Goal: Information Seeking & Learning: Learn about a topic

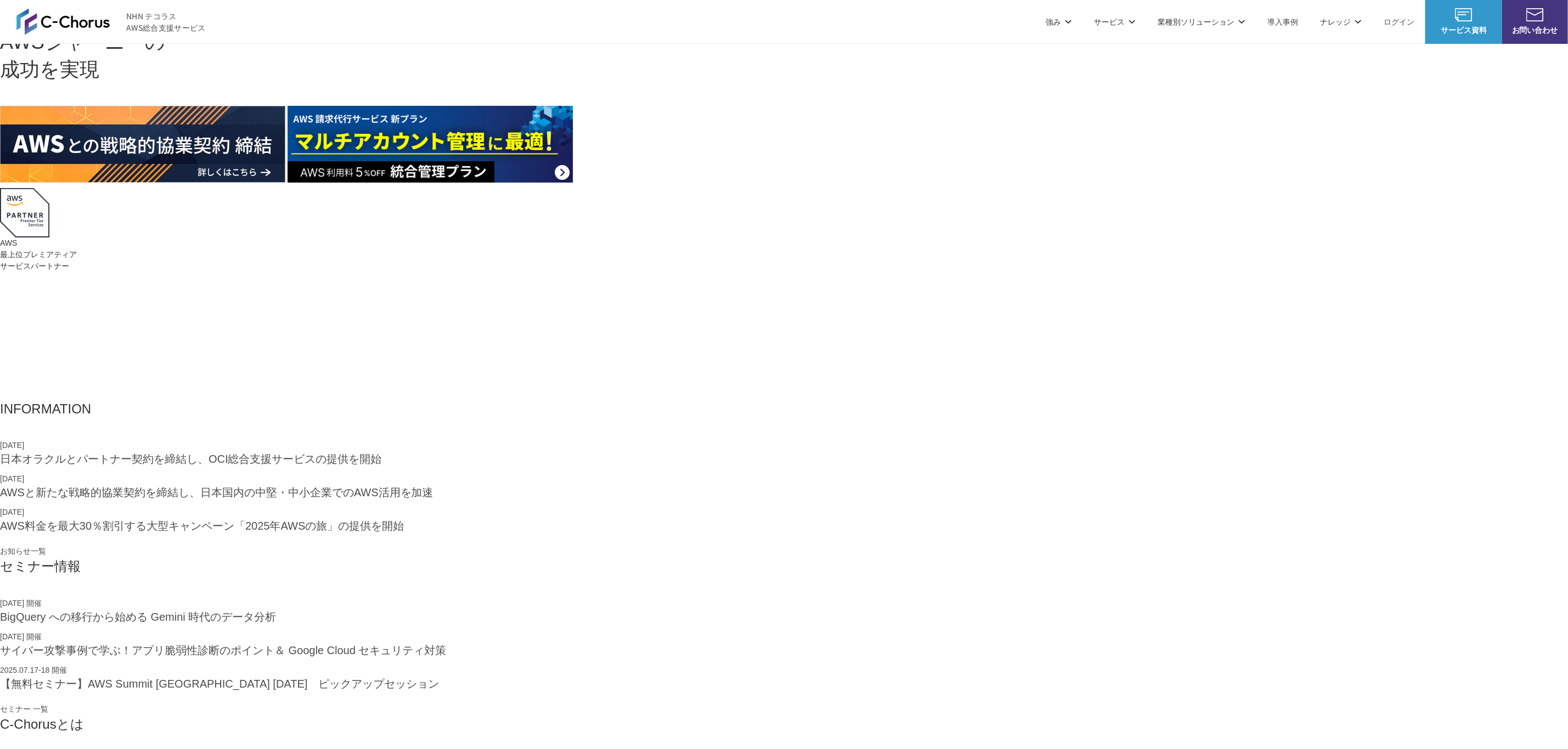
click at [587, 109] on link "8%割引 / 10%割引 / 個別割引プラン" at bounding box center [563, 110] width 124 height 11
click at [541, 122] on link "統合管理プラン" at bounding box center [529, 126] width 54 height 11
click at [541, 141] on link "定額チケットプラン" at bounding box center [537, 143] width 69 height 11
click at [542, 155] on link "AWS Marketplace割引サービス" at bounding box center [556, 159] width 108 height 11
click at [540, 207] on link "定額のAWS最適化支援サービス" at bounding box center [556, 203] width 108 height 11
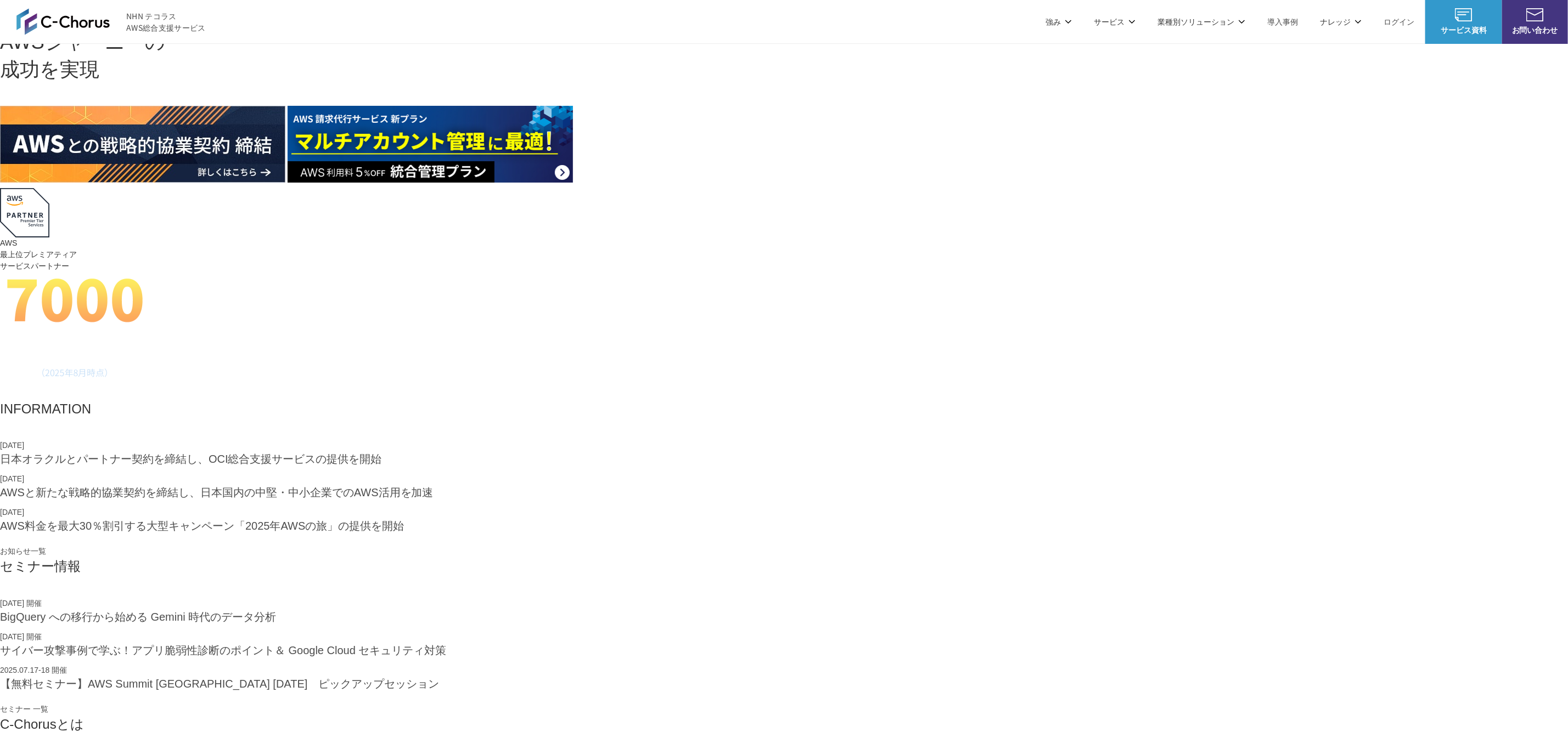
click at [659, 112] on link "AWSの監視・運用代行" at bounding box center [677, 110] width 77 height 11
click at [659, 126] on link "AWSのエンジニア技術・作業支援" at bounding box center [697, 126] width 116 height 11
click at [657, 141] on link "AWS導入支援" at bounding box center [662, 143] width 47 height 11
click at [656, 155] on link "AWS移行支援" at bounding box center [662, 159] width 47 height 11
click at [654, 177] on link "VMware移行ソリューション" at bounding box center [687, 176] width 97 height 11
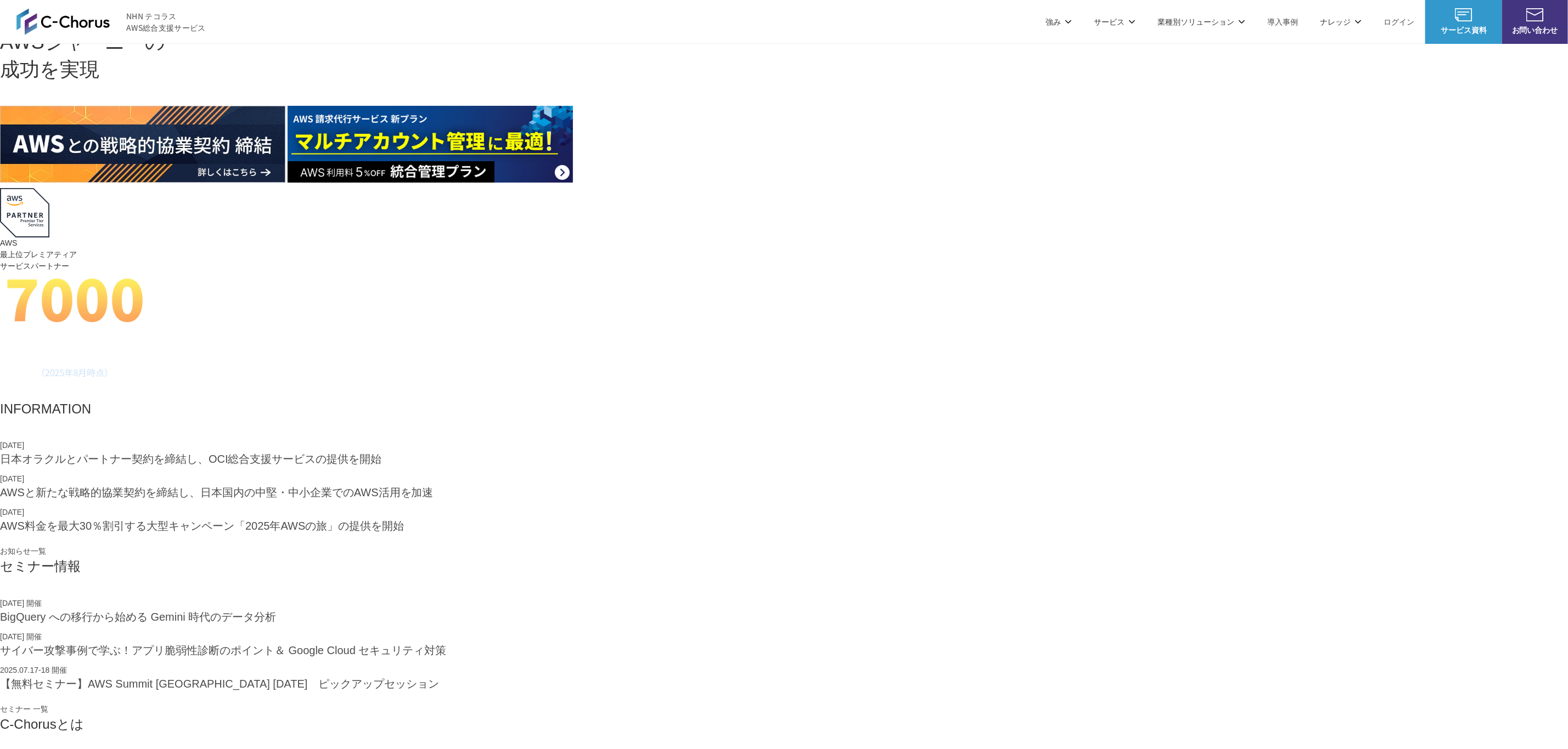
click at [654, 187] on link "AWSの稼働状況 診断・監査" at bounding box center [686, 192] width 95 height 11
click at [653, 206] on link "AWS移行のTCO削減効果レポート" at bounding box center [696, 208] width 115 height 11
click at [653, 225] on link "データ分析スターターパック" at bounding box center [689, 225] width 100 height 11
click at [653, 239] on link "AWSファイルサーバー構築パッケージ" at bounding box center [702, 247] width 127 height 22
click at [653, 267] on link "高負荷対策・CDN導入パッケージ" at bounding box center [697, 269] width 116 height 11
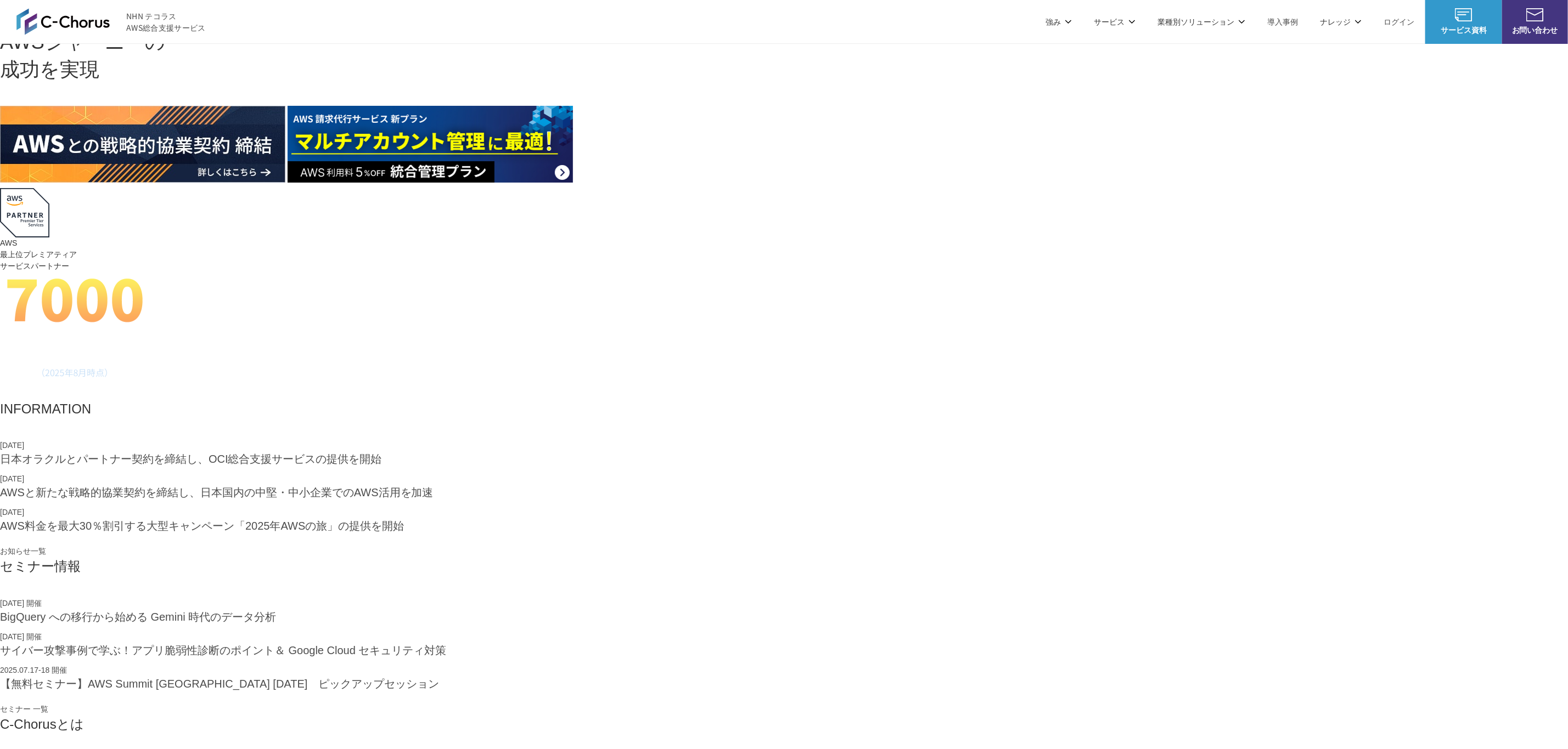
click at [653, 288] on link "AWS 生成AI活用支援" at bounding box center [674, 285] width 71 height 11
click at [969, 347] on link "OCI総合支援" at bounding box center [960, 353] width 43 height 11
click at [981, 95] on link "Google Cloud 請求代行サービス" at bounding box center [995, 93] width 112 height 11
click at [982, 112] on link "Google Cloud プロフェッショナルサービス" at bounding box center [1012, 115] width 147 height 22
click at [982, 134] on link "Google Cloud 監視・運用代行サービス" at bounding box center [1006, 137] width 134 height 11
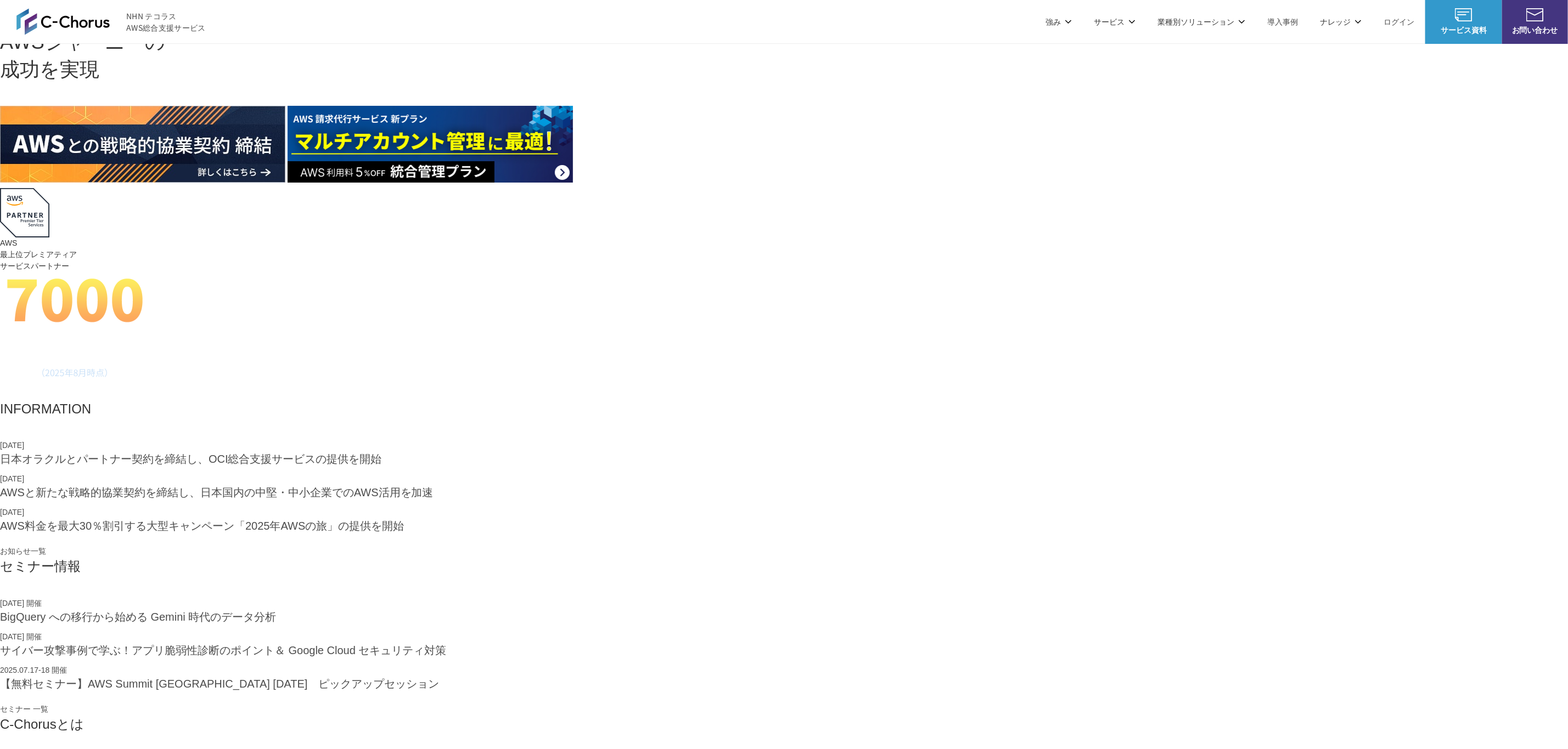
click at [982, 151] on link "Google Cloud 移行支援" at bounding box center [979, 154] width 81 height 11
click at [983, 170] on link "Google Cloudセットアップパッケージ" at bounding box center [1005, 170] width 133 height 11
click at [985, 187] on link "Google Cloud セキュリティ診断" at bounding box center [995, 187] width 112 height 11
click at [986, 198] on link "Spanner・AlloyDB 移行・導入支援" at bounding box center [1000, 203] width 122 height 11
click at [986, 214] on link "データ分析基盤構築パッケージ" at bounding box center [993, 220] width 107 height 11
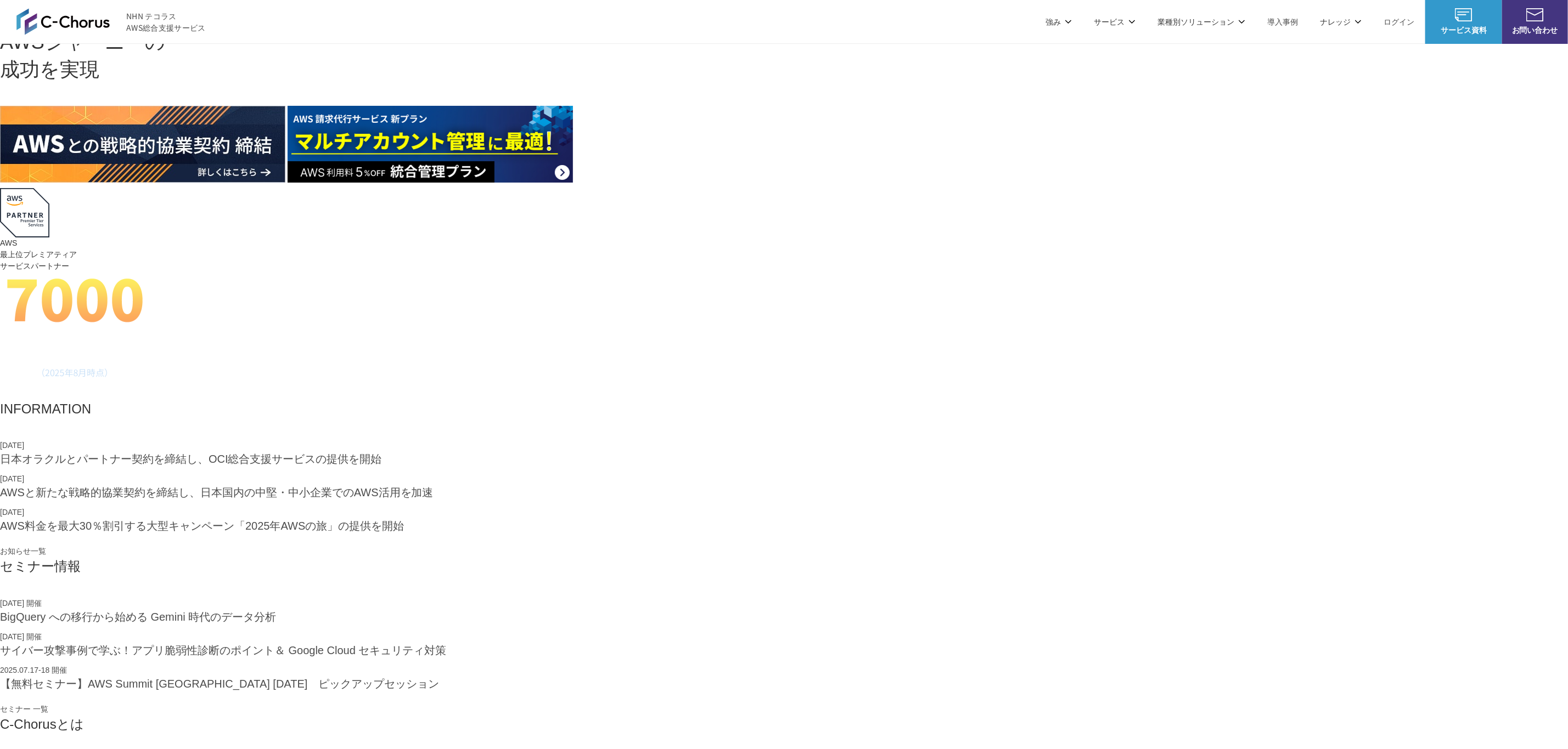
click at [985, 232] on link "BigQuery 移行支援" at bounding box center [971, 236] width 65 height 11
click at [995, 245] on ul "Google Cloud 請求代行サービス Google Cloud プロフェッショナルサービス Google Cloud 監視・運用代行サービス Googl…" at bounding box center [1002, 189] width 167 height 203
click at [995, 249] on link "Google Cloud 生成AI活用支援" at bounding box center [990, 252] width 103 height 11
click at [995, 266] on link "Agentspace セキュア導入パッケージ" at bounding box center [1003, 269] width 129 height 11
click at [993, 287] on link "Google Workspace 請求代行サービス" at bounding box center [1003, 285] width 129 height 11
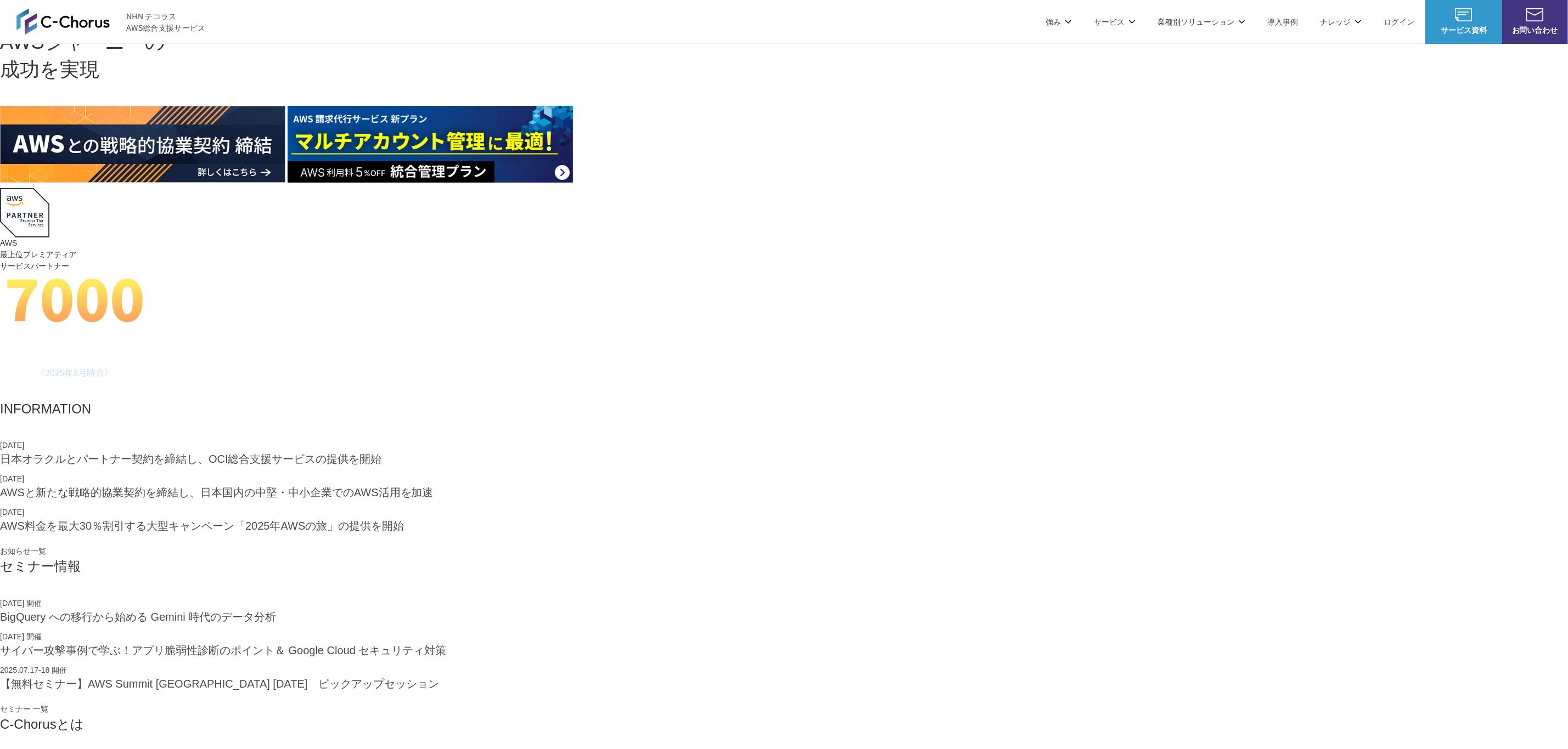
click at [1052, 285] on link "Google Workspace 請求代行サービス" at bounding box center [1003, 285] width 129 height 11
click at [534, 145] on link "定額チケットプラン" at bounding box center [537, 143] width 69 height 11
